Goal: Task Accomplishment & Management: Use online tool/utility

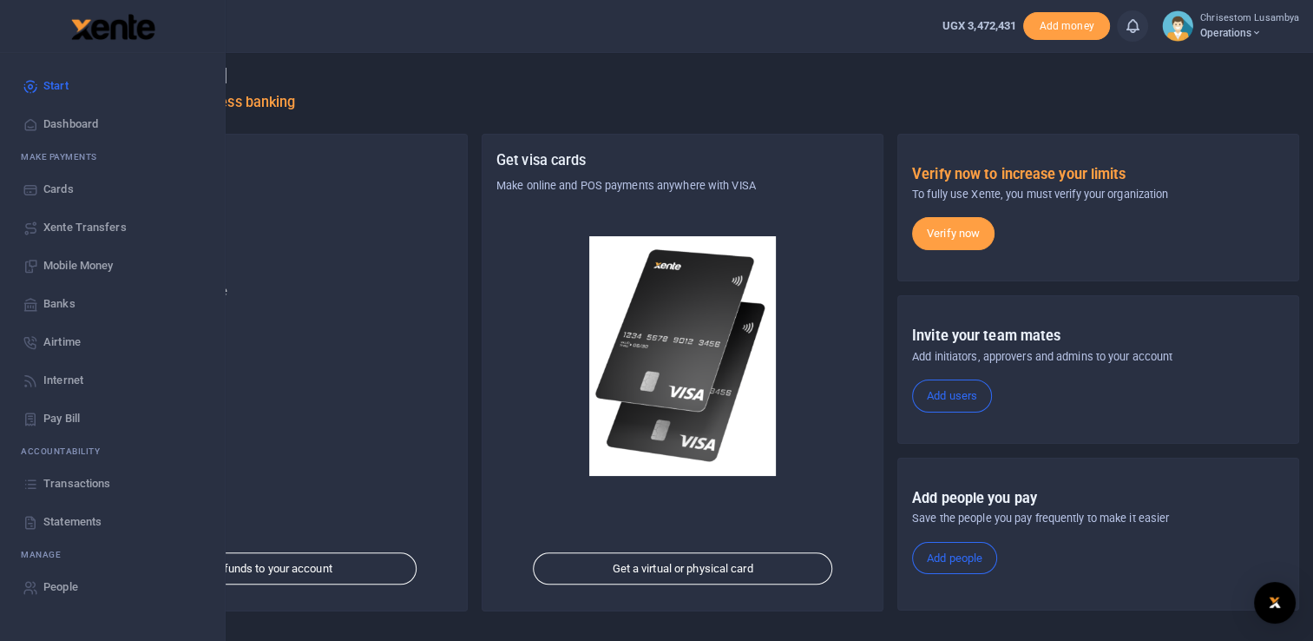
click at [98, 488] on span "Transactions" at bounding box center [76, 483] width 67 height 17
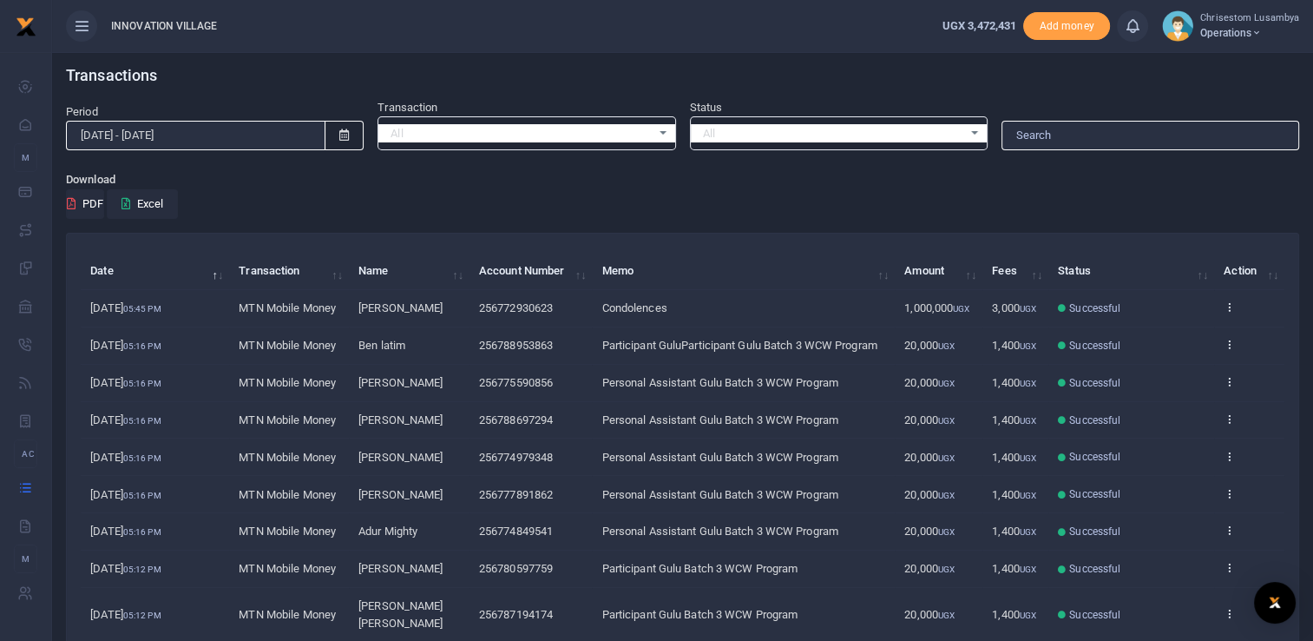
click at [343, 129] on icon at bounding box center [344, 134] width 10 height 11
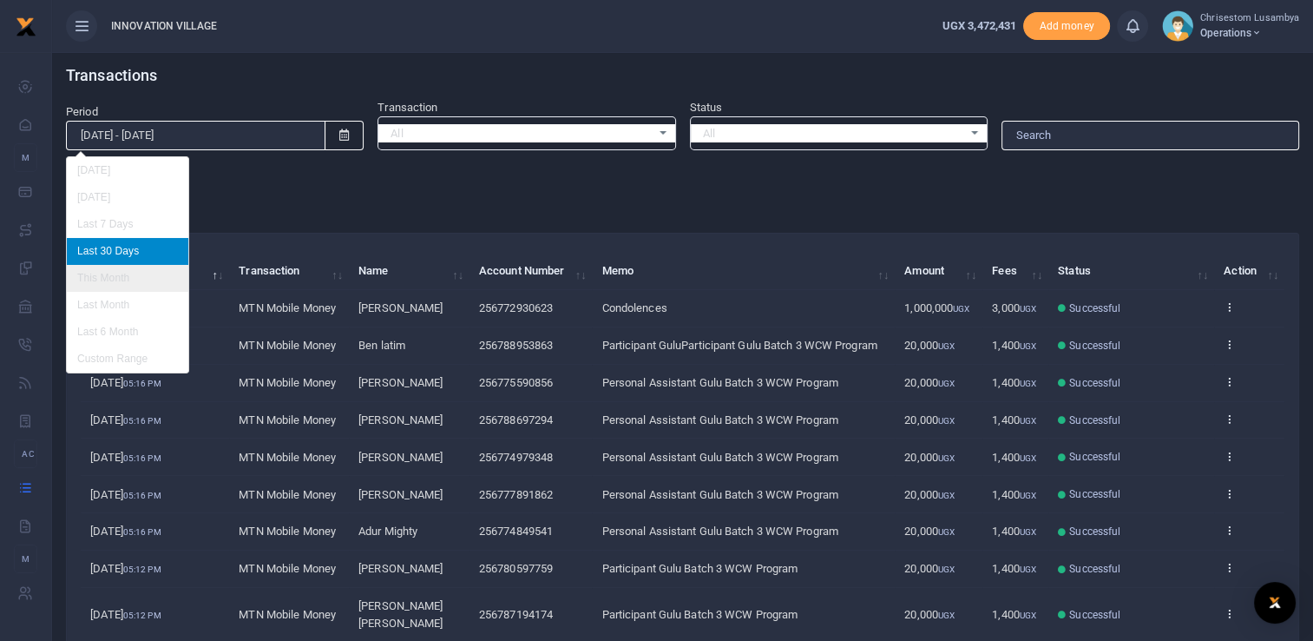
click at [134, 270] on li "This Month" at bounding box center [128, 278] width 122 height 27
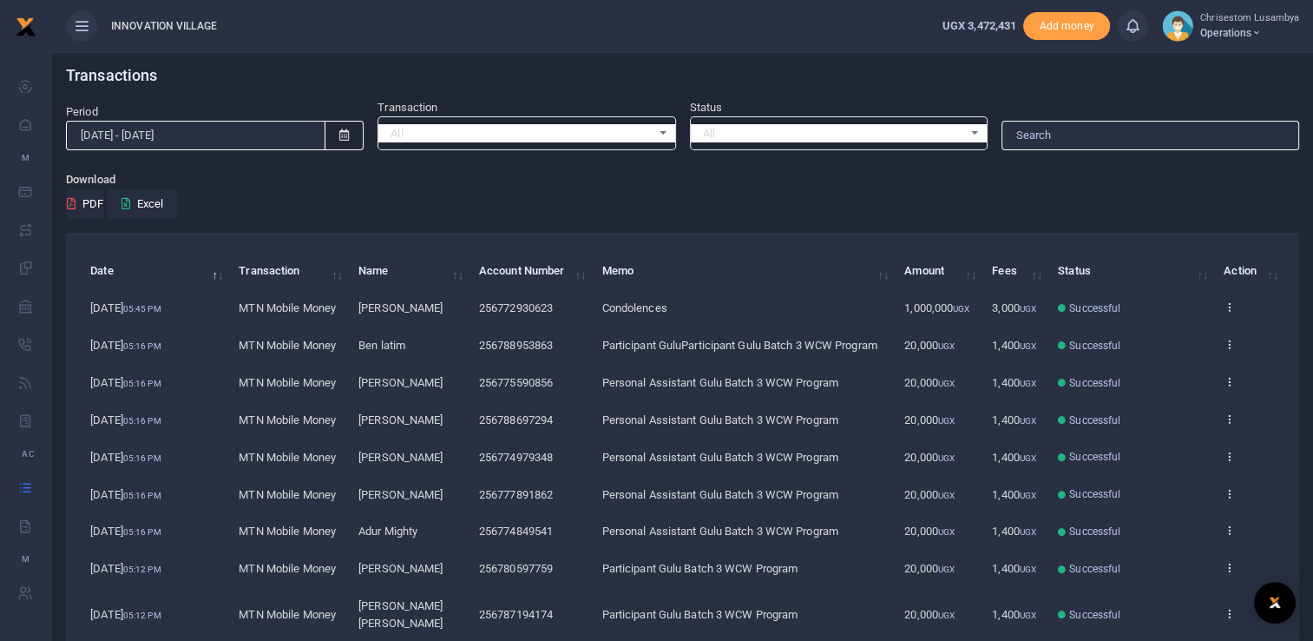
click at [345, 135] on icon at bounding box center [344, 134] width 10 height 11
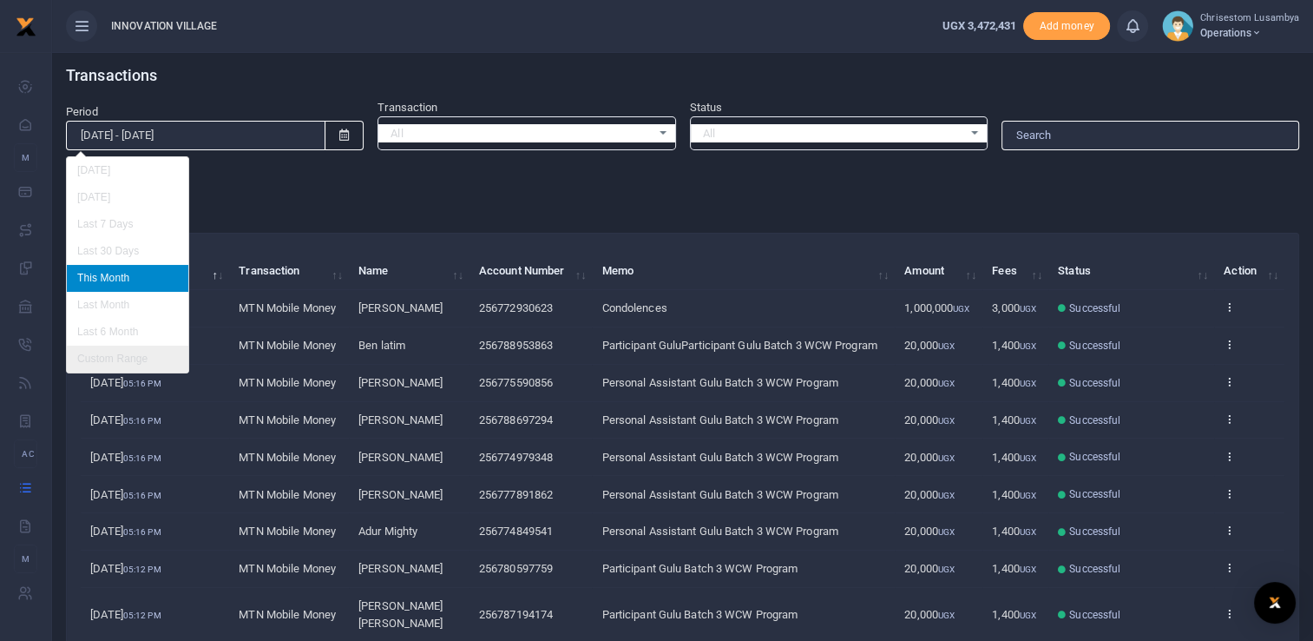
click at [122, 350] on li "Custom Range" at bounding box center [128, 358] width 122 height 27
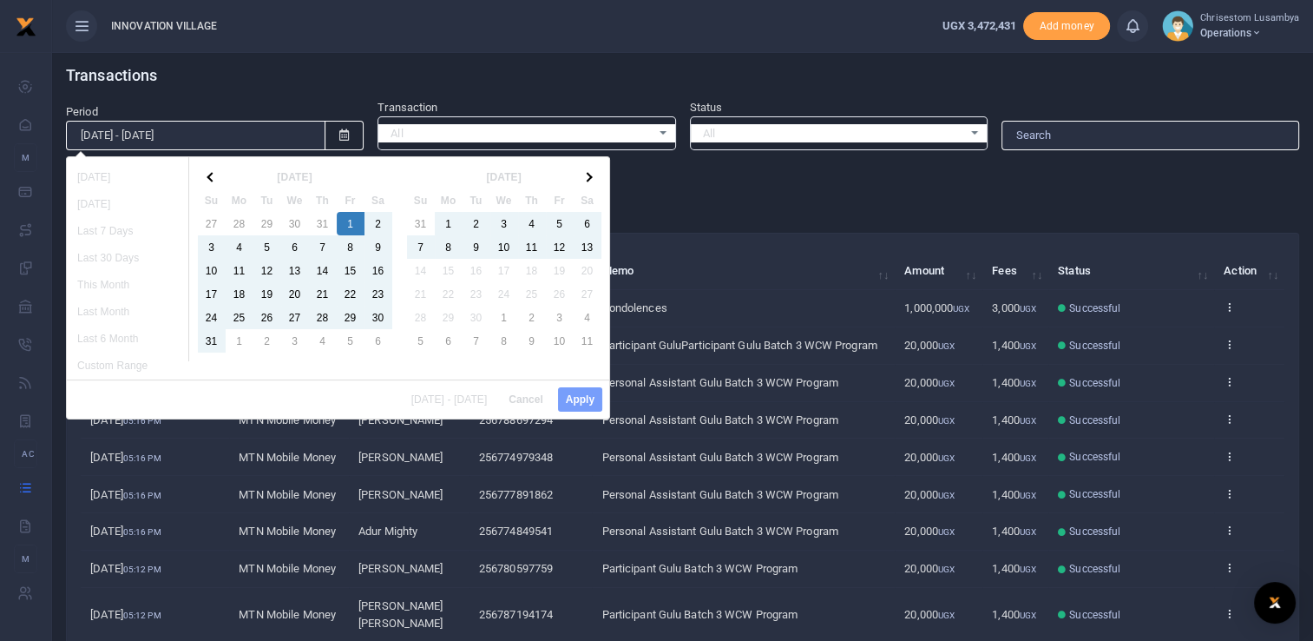
click at [573, 398] on div "[DATE] - [DATE] Cancel Apply" at bounding box center [338, 398] width 543 height 39
click at [563, 397] on div "[DATE] - [DATE] Cancel Apply" at bounding box center [338, 398] width 543 height 39
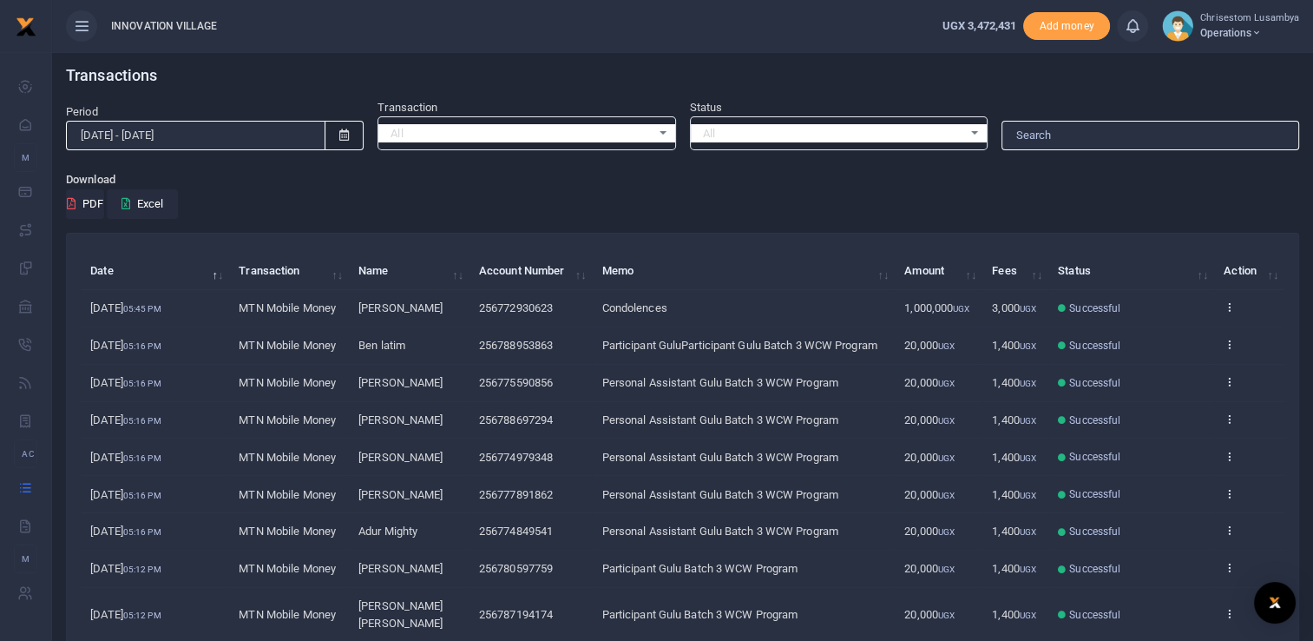
click at [338, 130] on span at bounding box center [344, 136] width 39 height 30
click at [349, 139] on span at bounding box center [344, 136] width 39 height 30
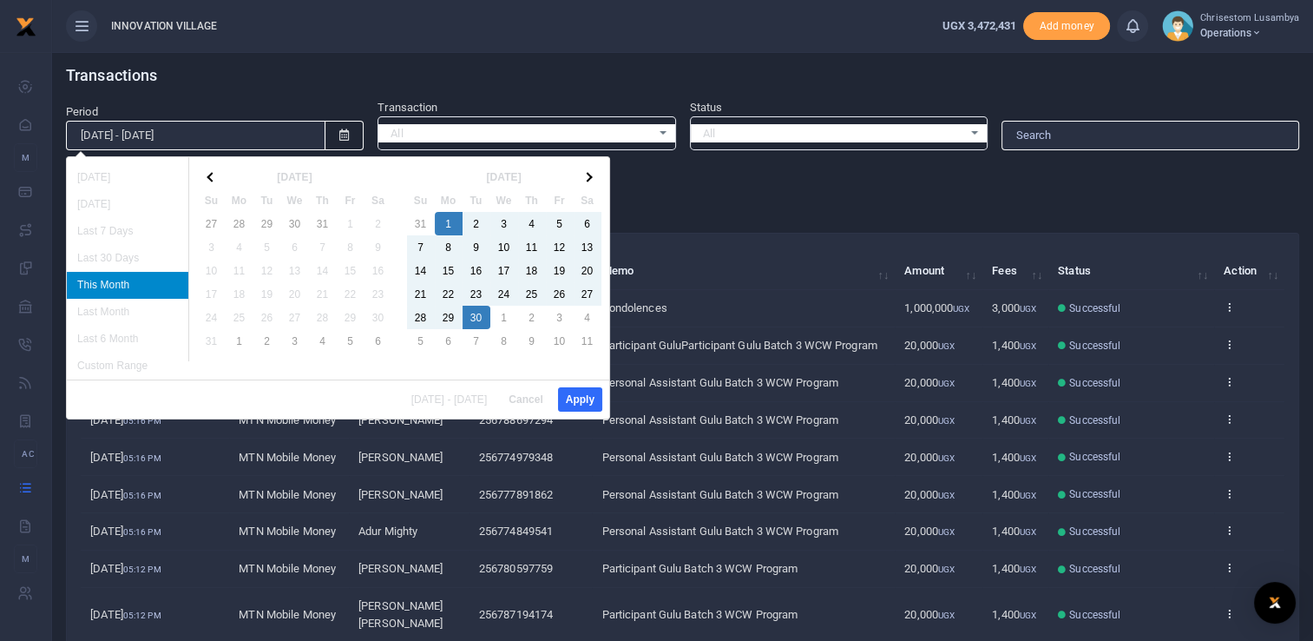
click at [179, 141] on input "[DATE] - [DATE]" at bounding box center [196, 136] width 260 height 30
click at [122, 362] on li "Custom Range" at bounding box center [128, 365] width 122 height 27
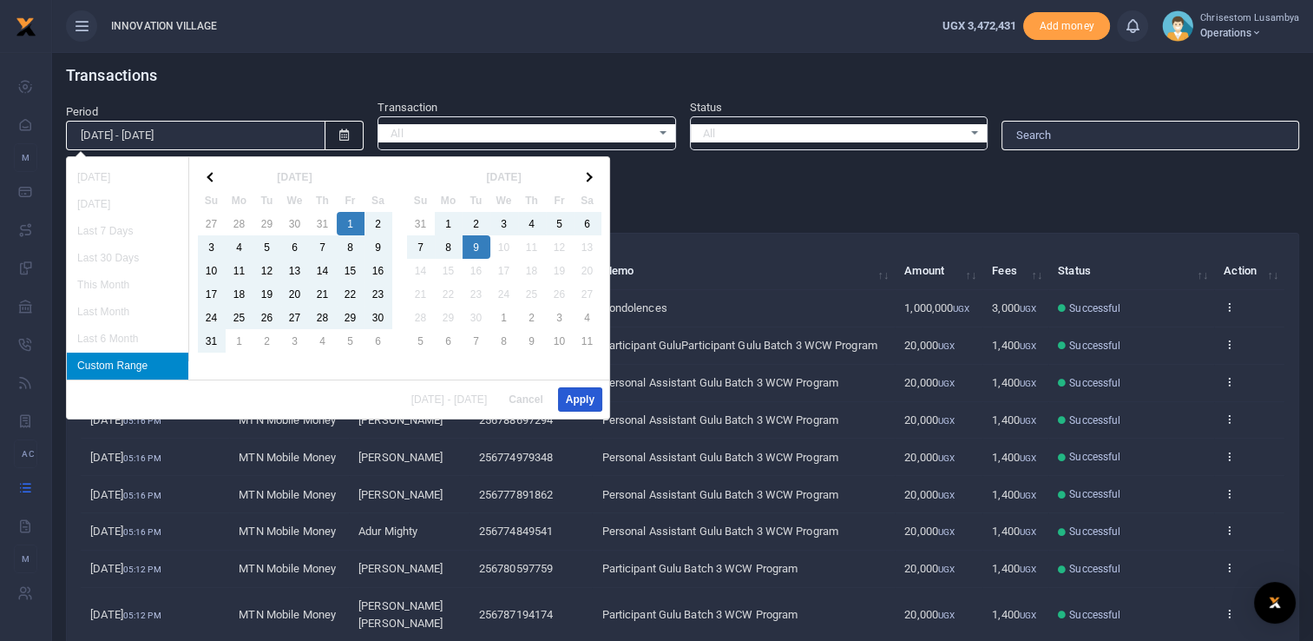
click at [579, 399] on button "Apply" at bounding box center [580, 399] width 44 height 24
type input "[DATE] - [DATE]"
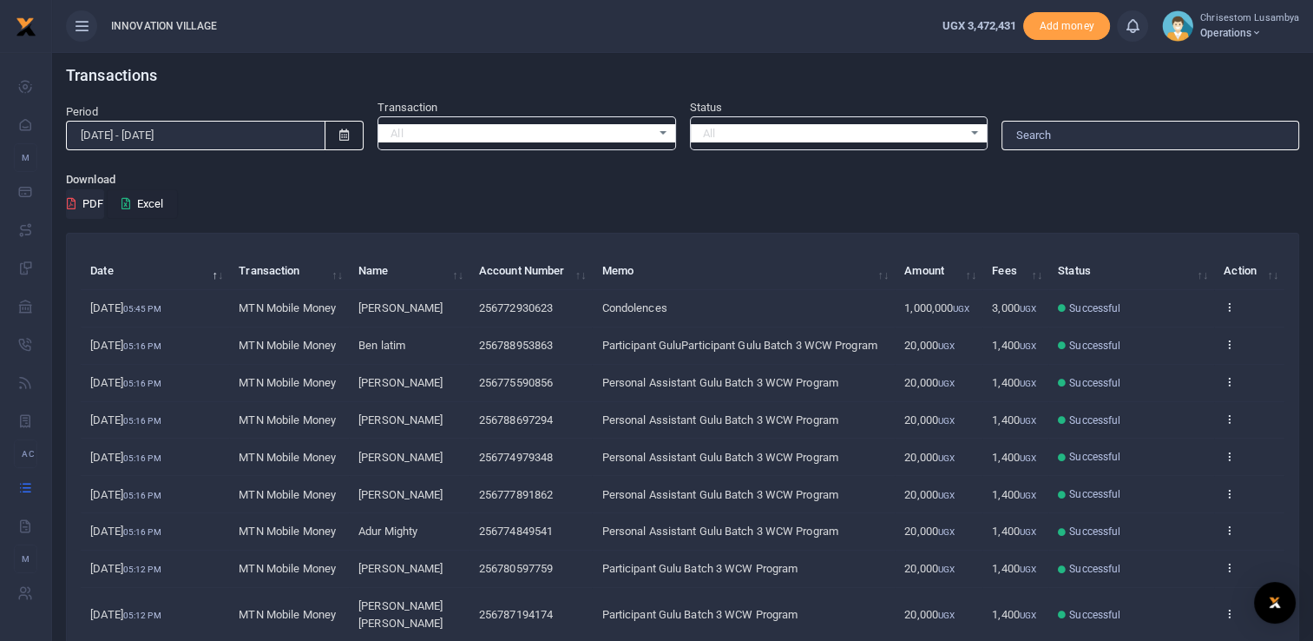
click at [158, 203] on button "Excel" at bounding box center [142, 204] width 71 height 30
